Goal: Task Accomplishment & Management: Manage account settings

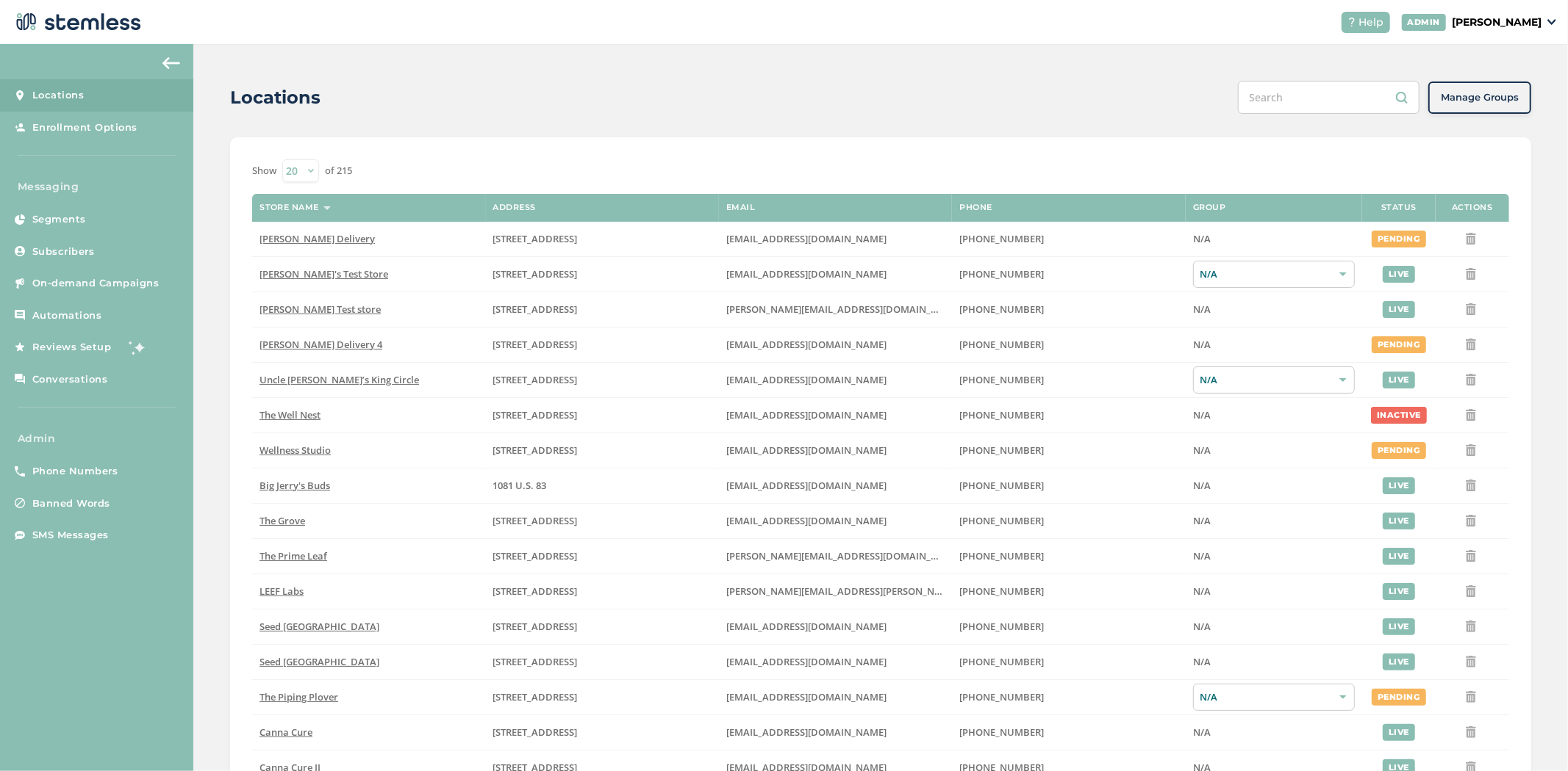
click at [1523, 22] on p "[PERSON_NAME]" at bounding box center [1496, 23] width 90 height 15
click at [1497, 107] on span "Impersonate" at bounding box center [1504, 106] width 72 height 15
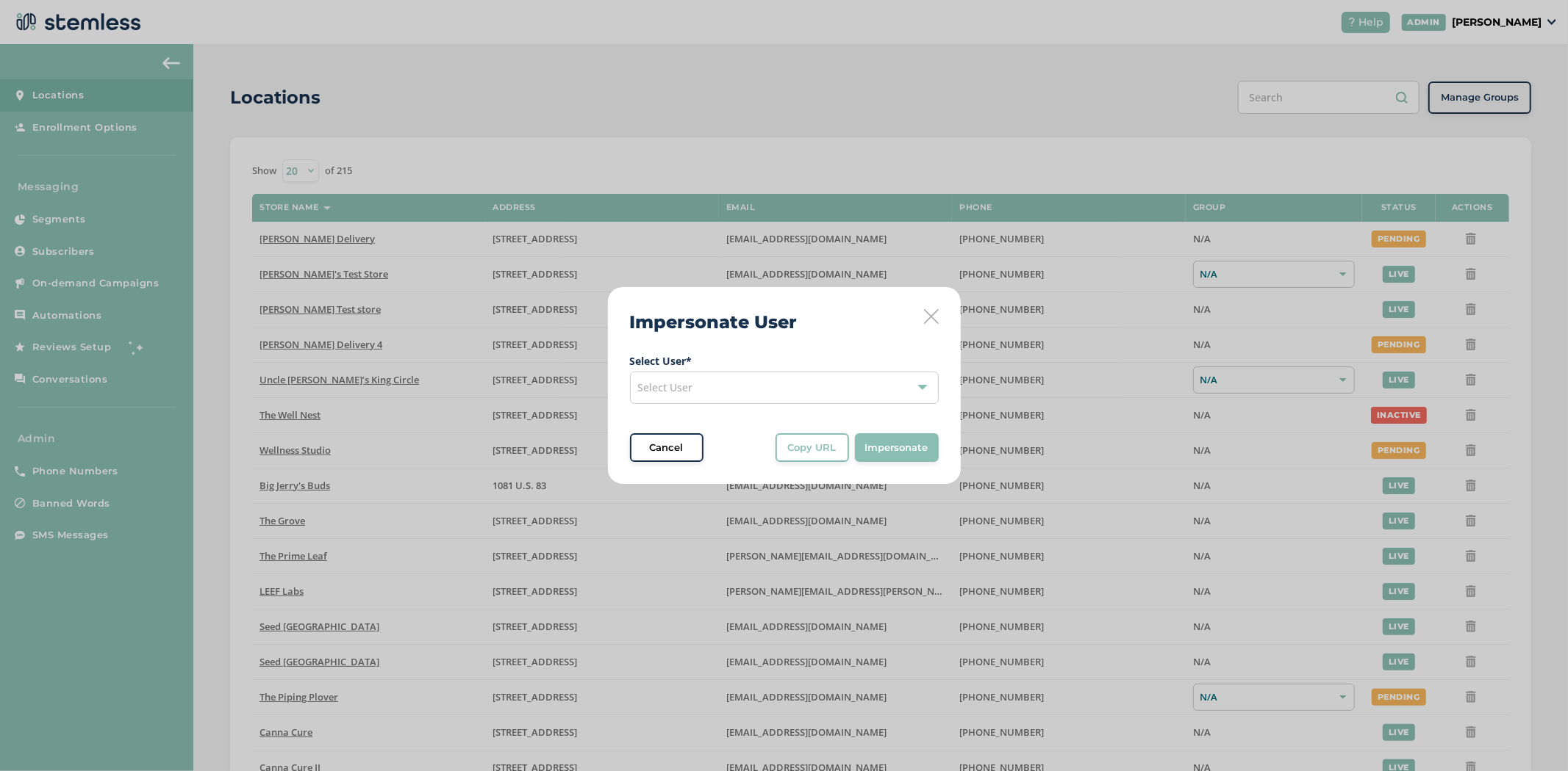
click at [740, 387] on div "Select User" at bounding box center [784, 388] width 309 height 33
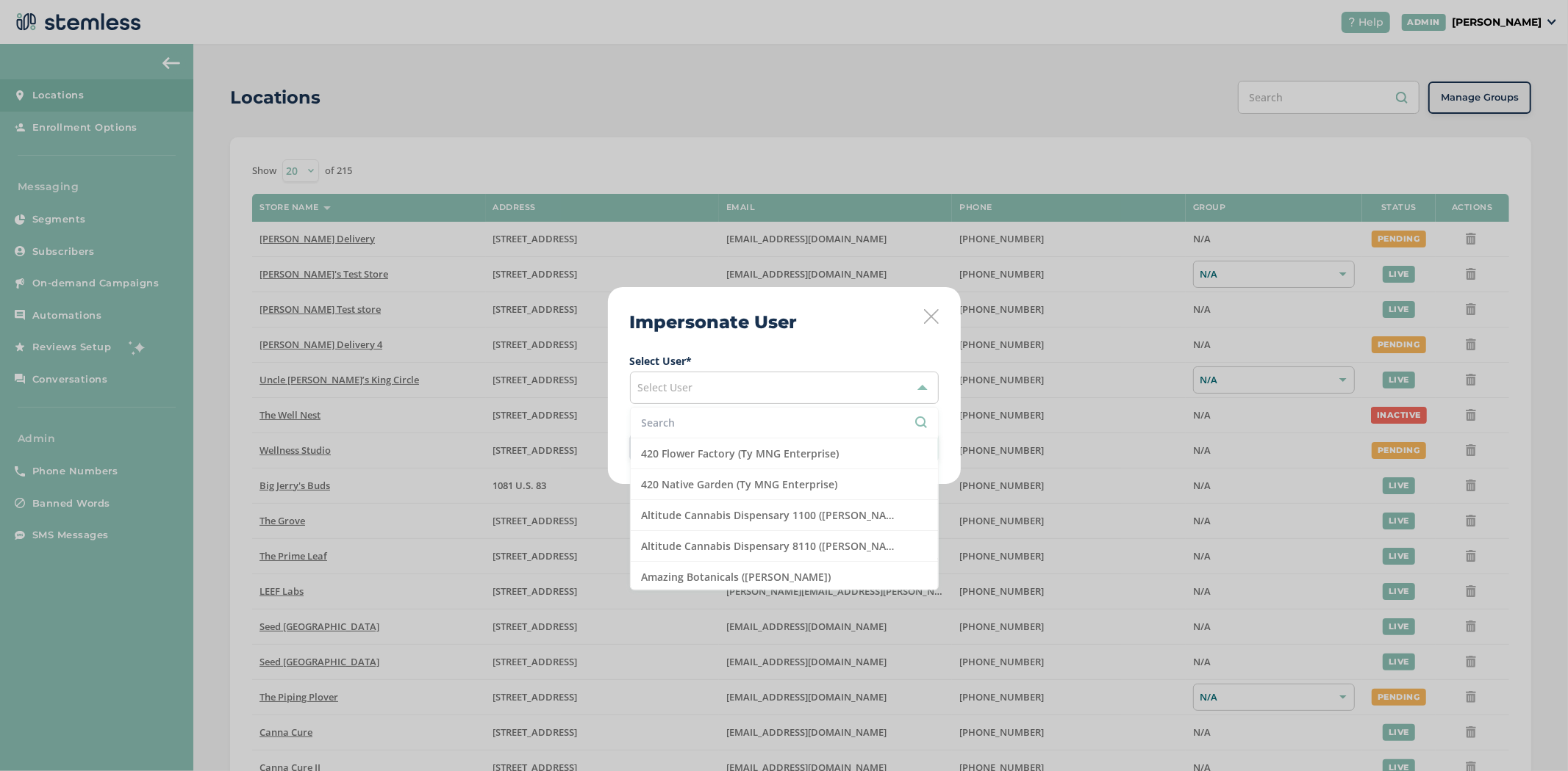
click at [714, 429] on input "text" at bounding box center [784, 423] width 285 height 15
type input "mmd"
drag, startPoint x: 766, startPoint y: 470, endPoint x: 836, endPoint y: 474, distance: 70.1
click at [768, 470] on li "MMD - Jersey City ([PERSON_NAME])" at bounding box center [784, 485] width 307 height 31
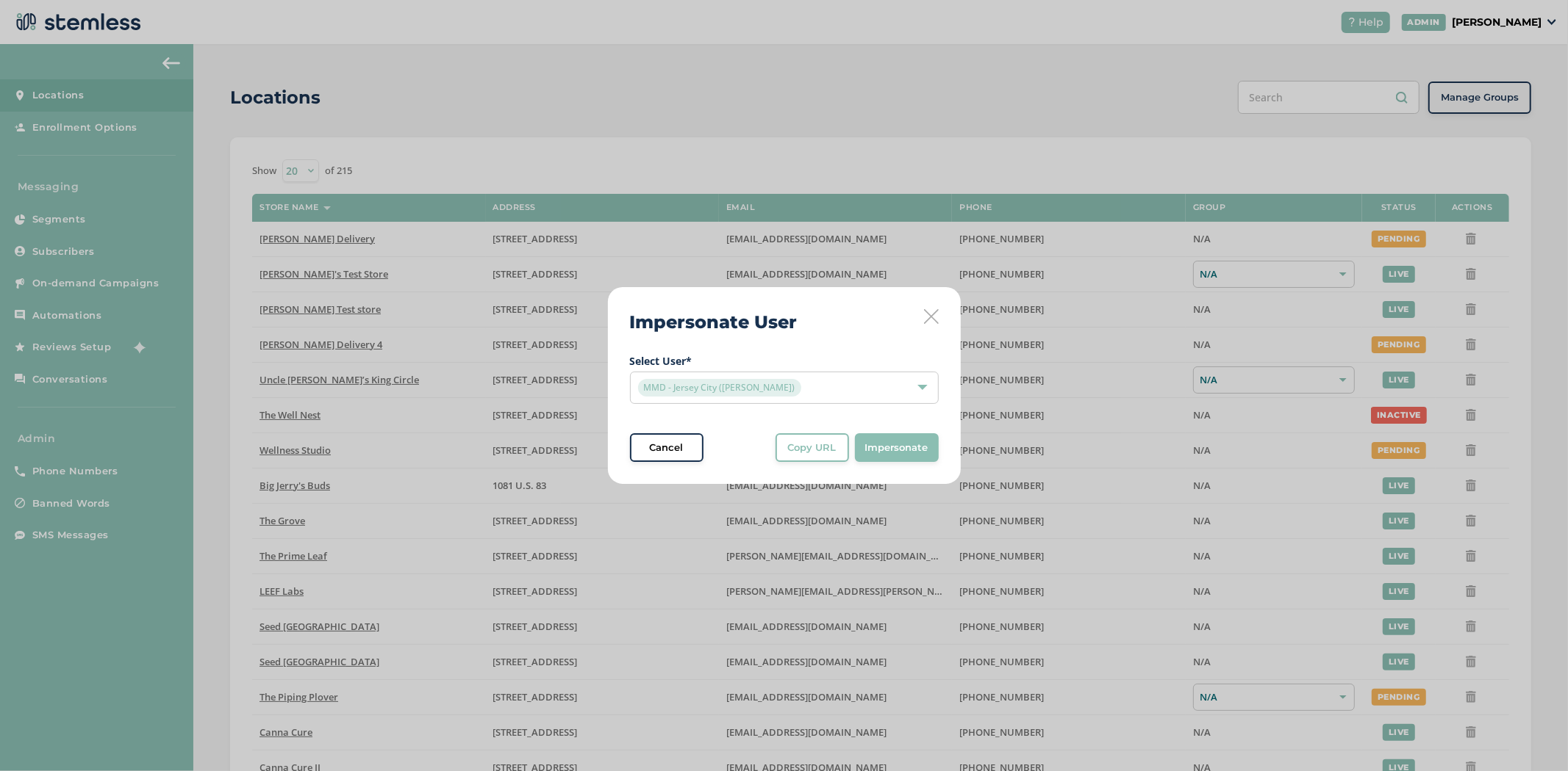
click at [933, 439] on button "Impersonate" at bounding box center [897, 448] width 84 height 29
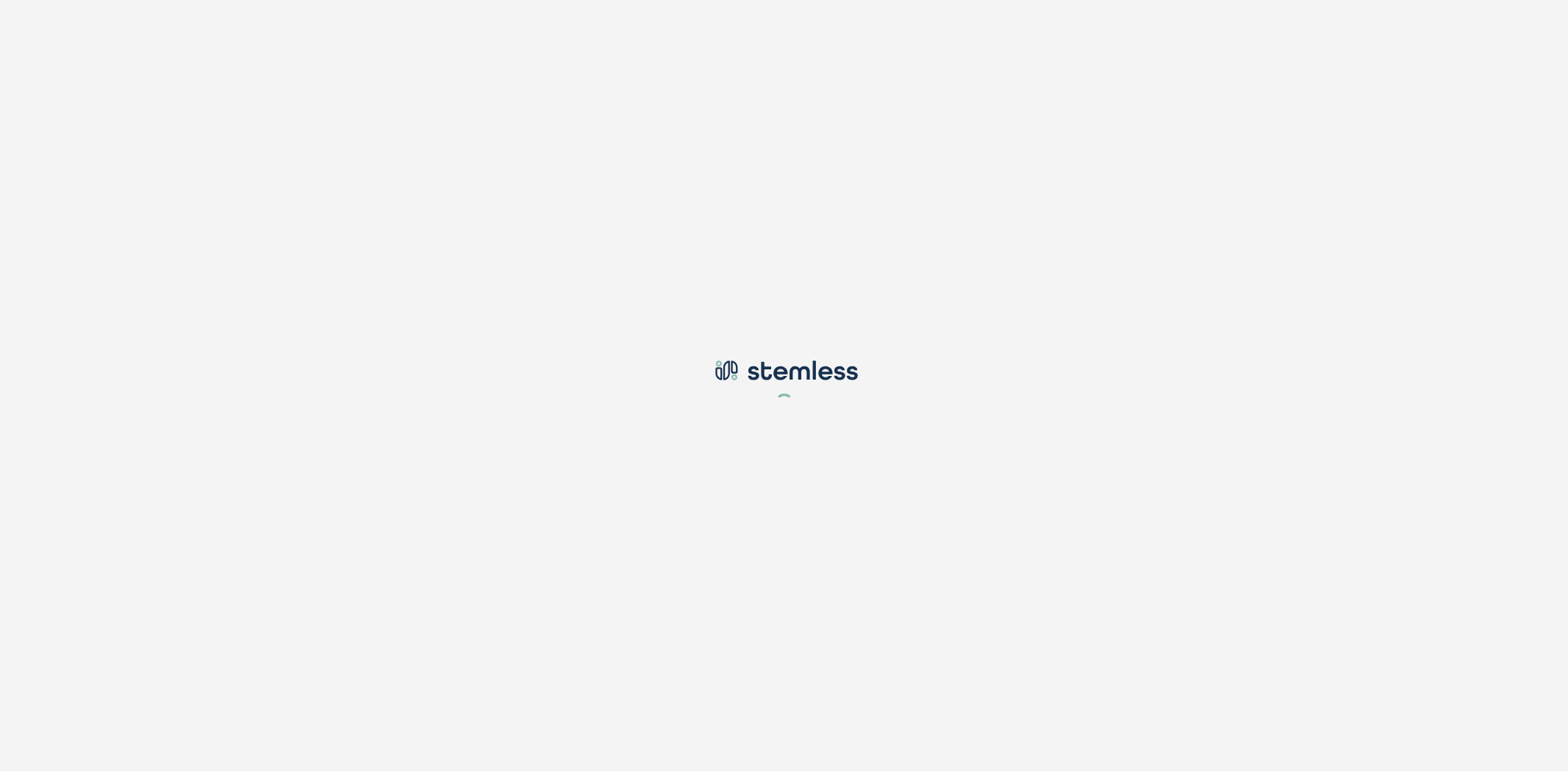
type input "[PERSON_NAME][EMAIL_ADDRESS][DOMAIN_NAME]"
